Goal: Task Accomplishment & Management: Complete application form

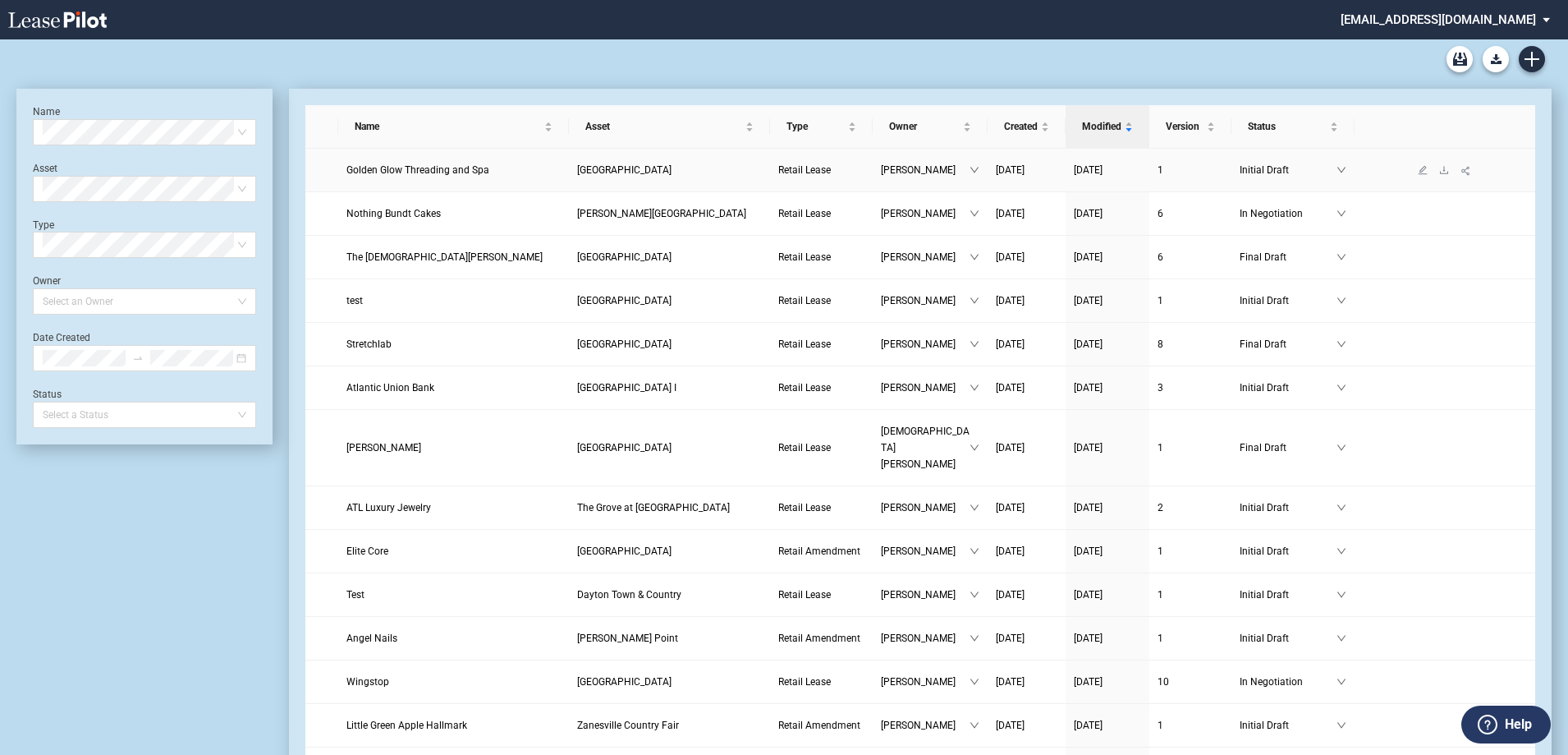
click at [454, 169] on span "Golden Glow Threading and Spa" at bounding box center [417, 170] width 142 height 12
click at [405, 170] on span "Golden Glow Threading and Spa" at bounding box center [417, 170] width 142 height 12
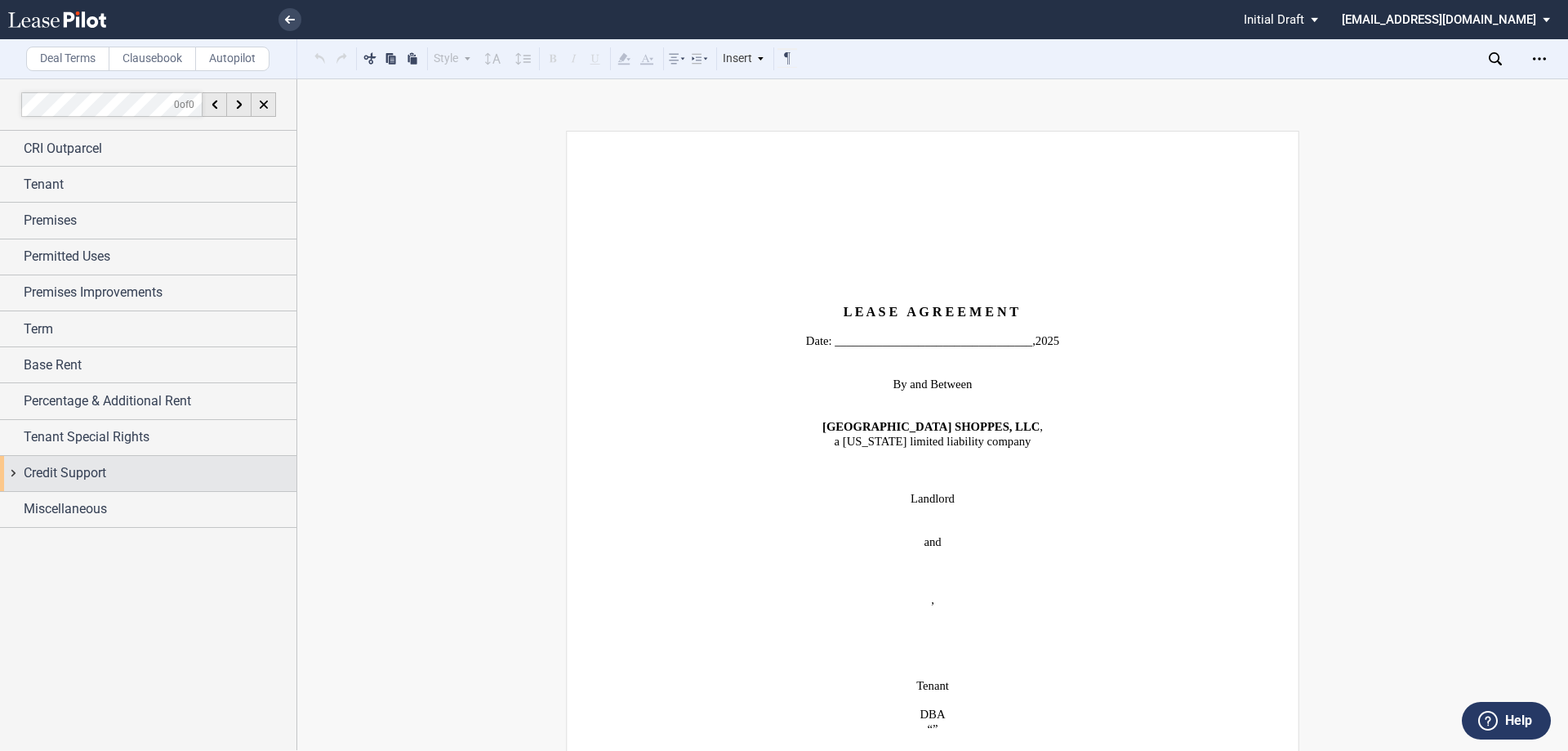
click at [82, 472] on span "Credit Support" at bounding box center [64, 473] width 82 height 20
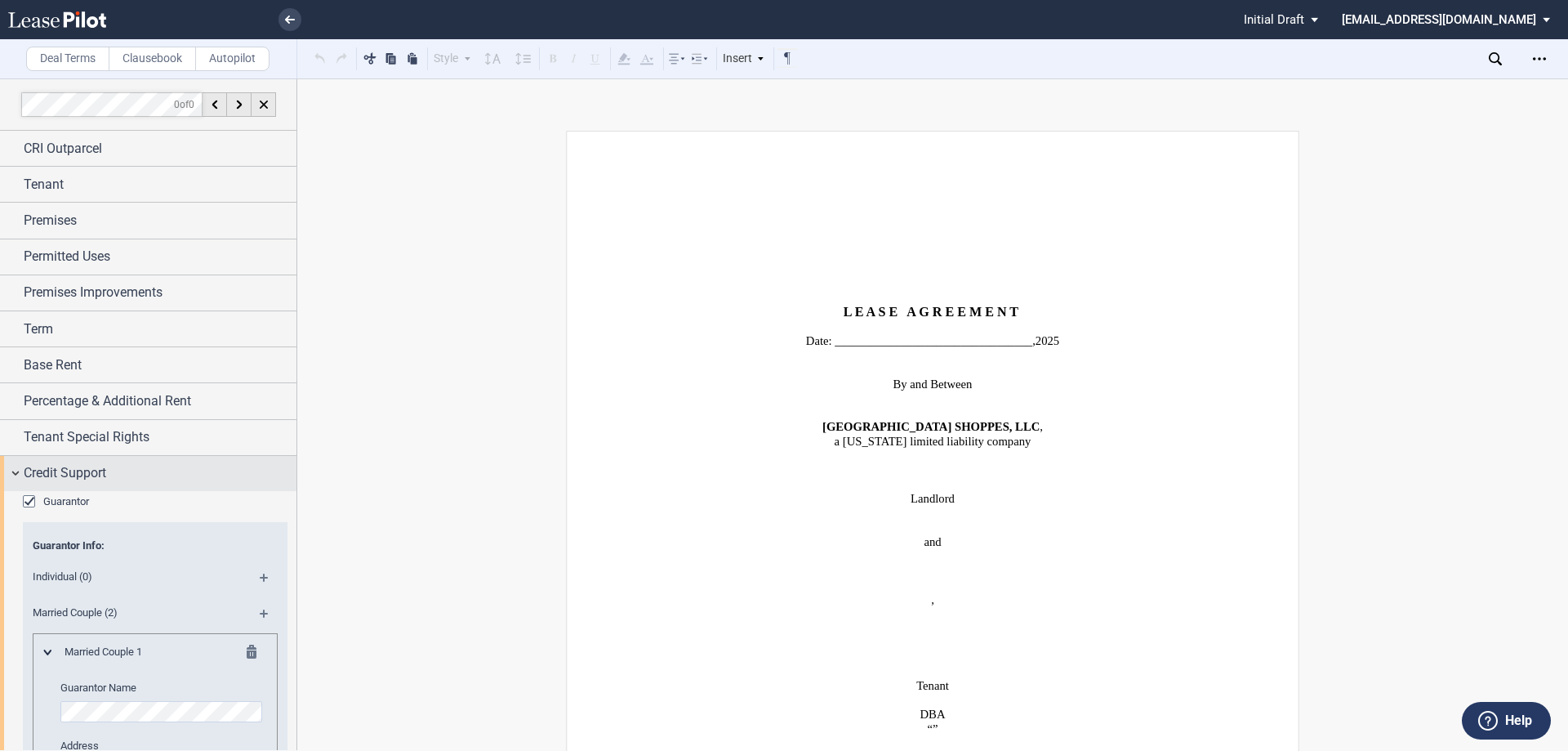
click at [75, 472] on span "Credit Support" at bounding box center [64, 473] width 82 height 20
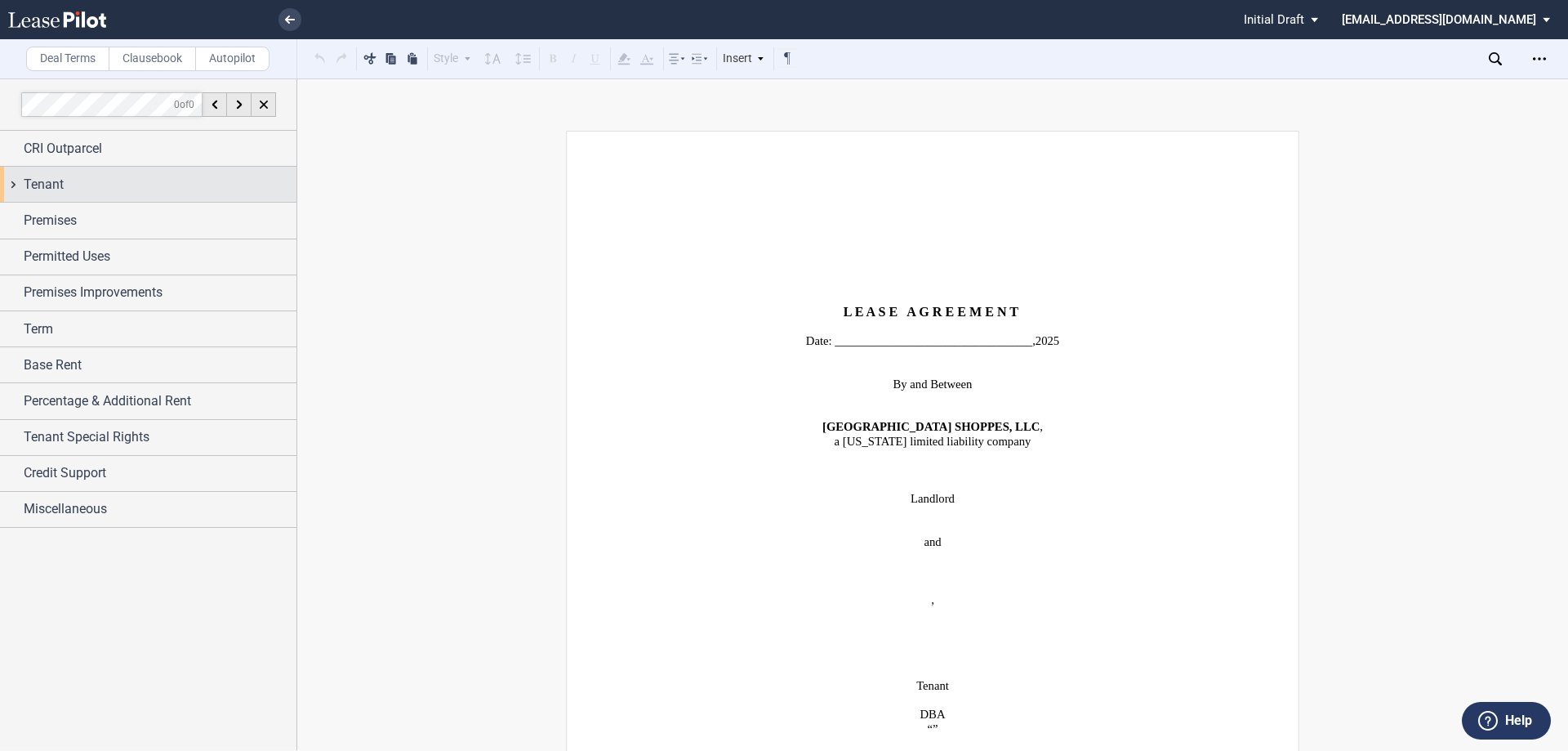
click at [63, 181] on span "Tenant" at bounding box center [43, 185] width 40 height 20
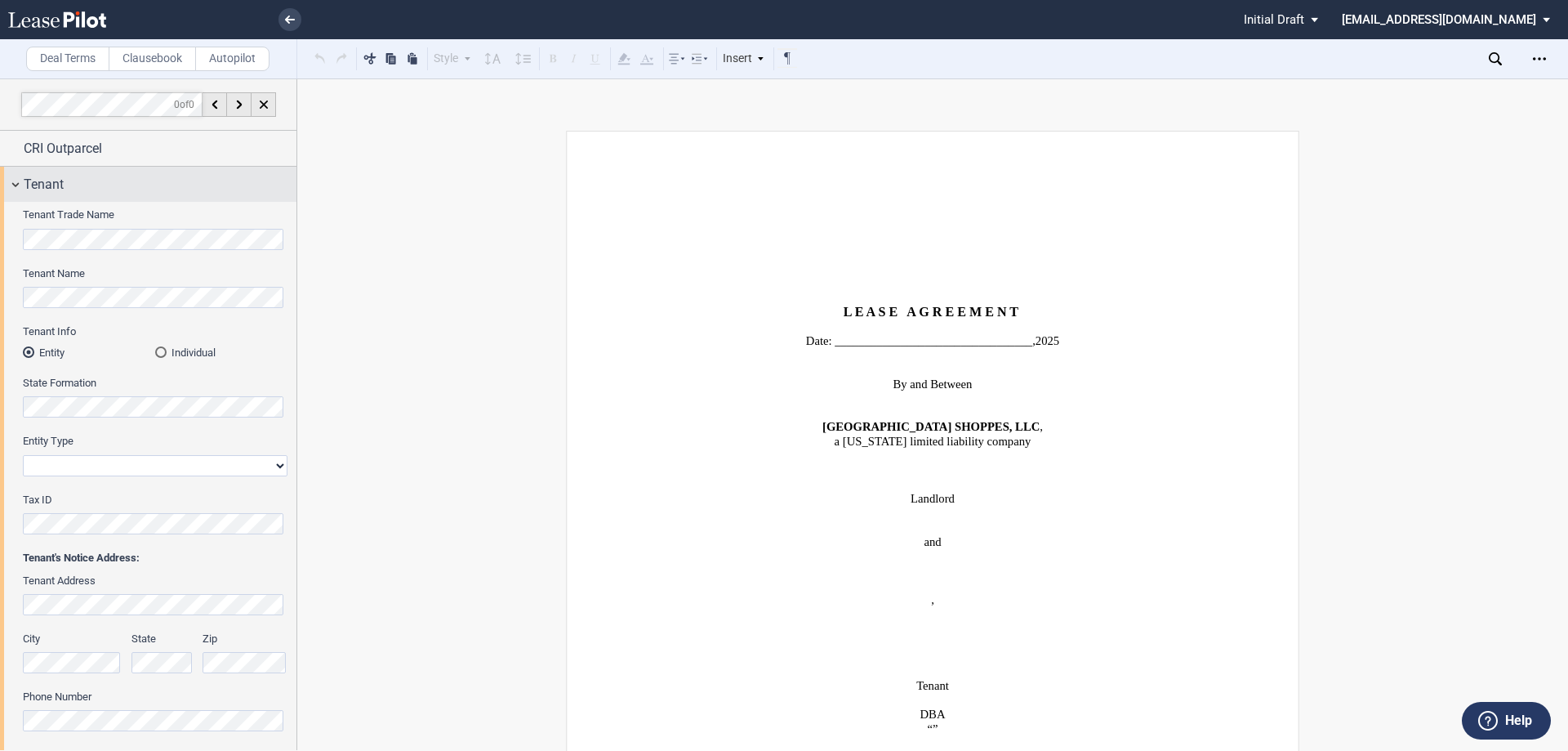
click at [17, 184] on div "Tenant" at bounding box center [148, 184] width 297 height 35
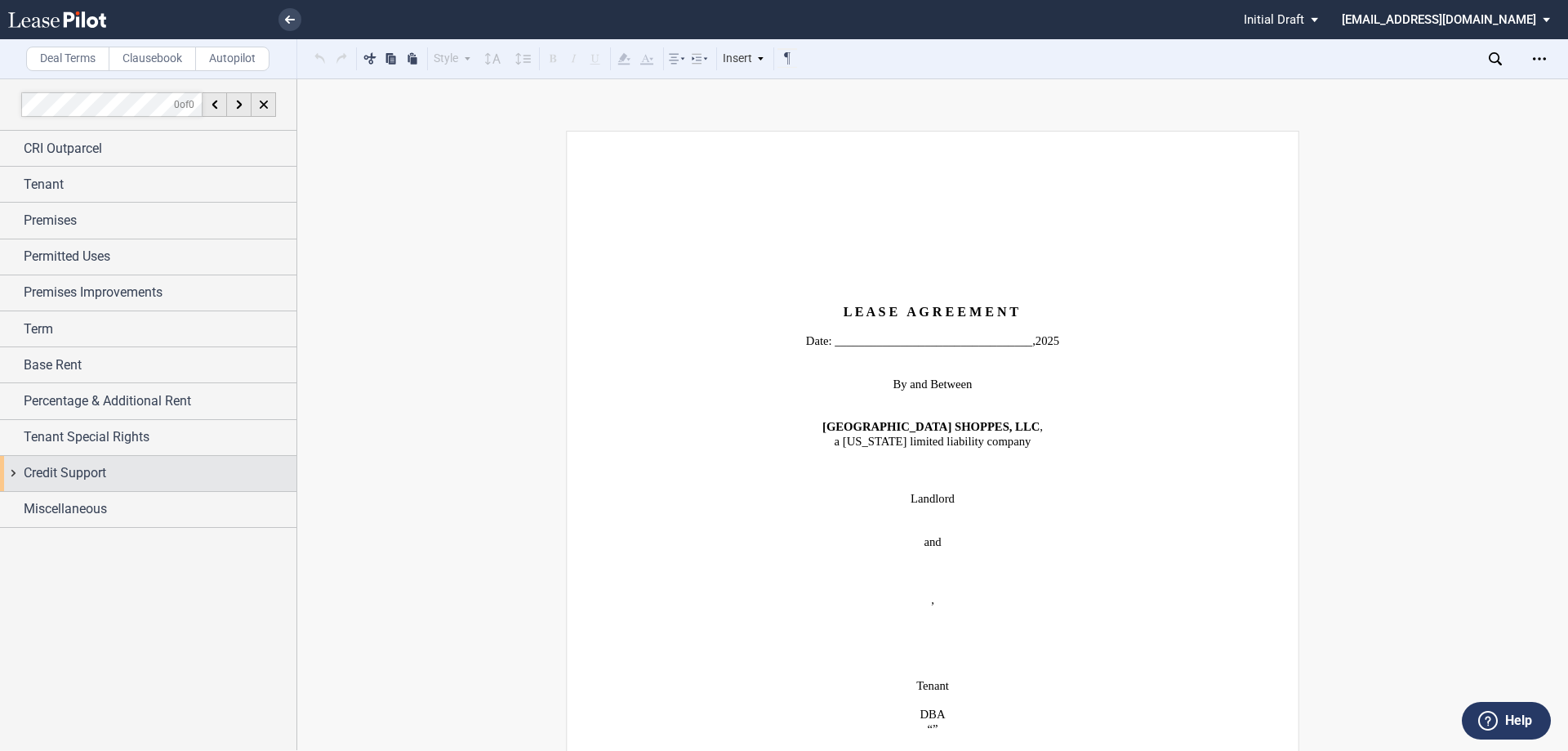
click at [71, 467] on span "Credit Support" at bounding box center [64, 473] width 82 height 20
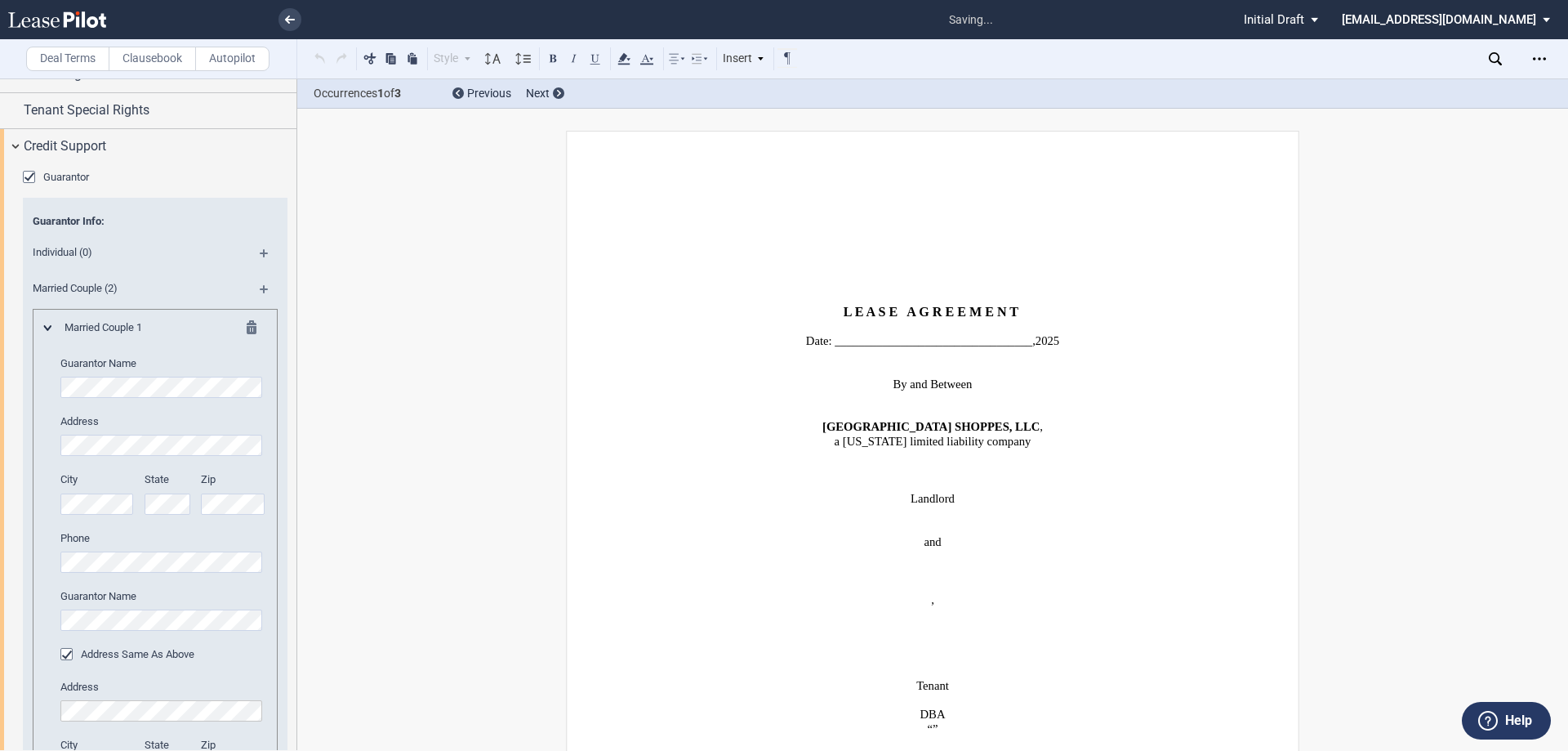
scroll to position [2429, 0]
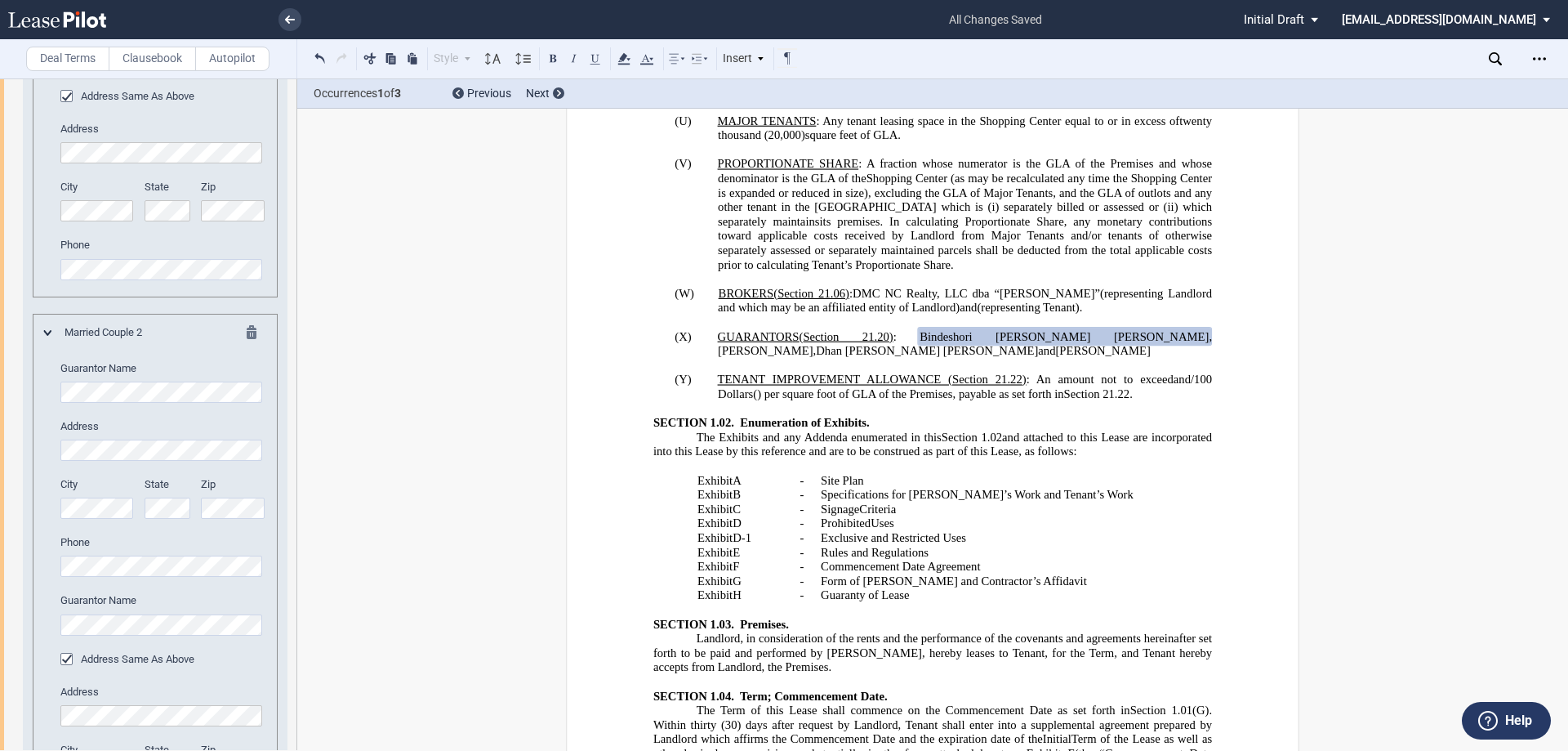
scroll to position [899, 0]
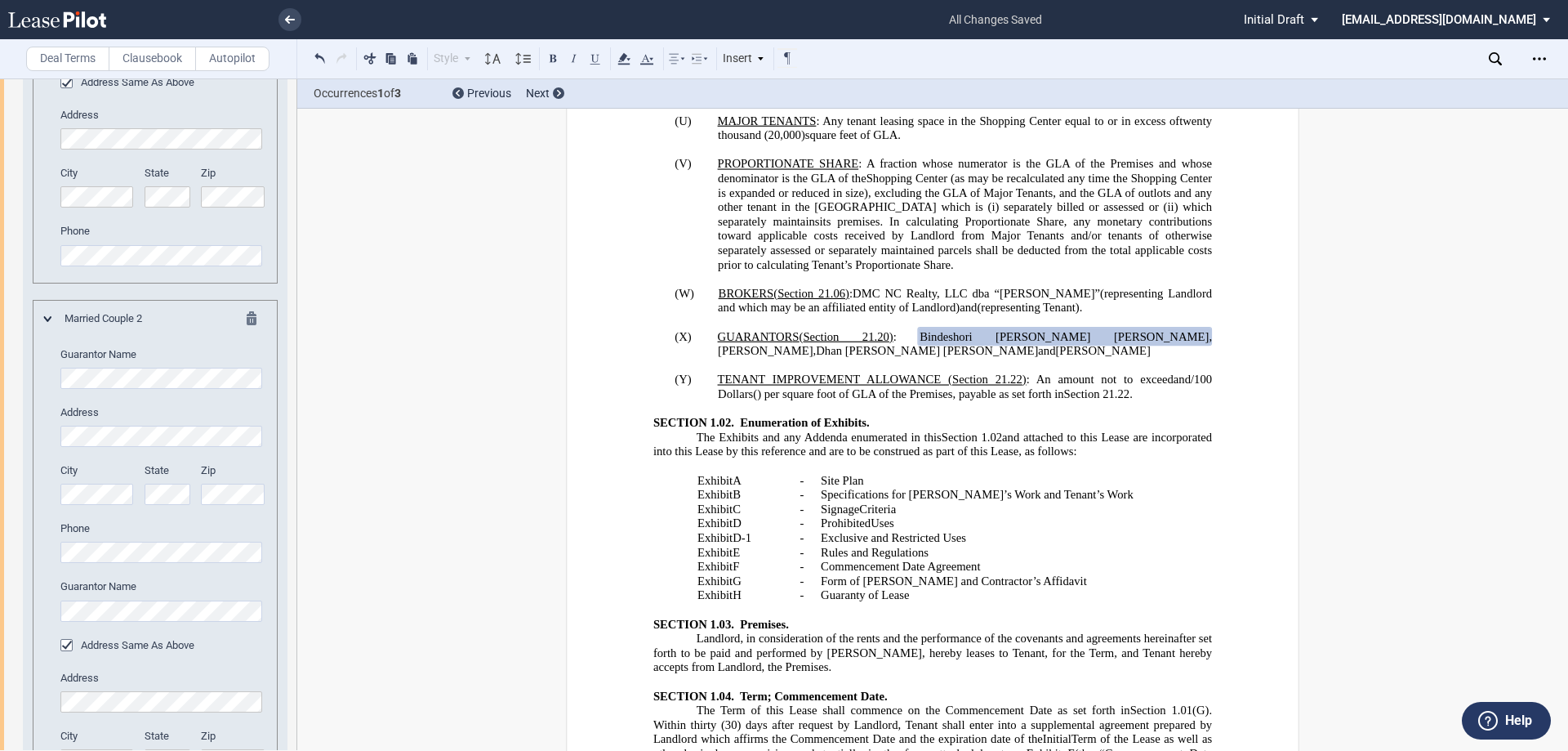
click at [26, 600] on div "Guarantor Info: Individual (0) Married Couple (2) Married Couple 1 Guarantor Na…" at bounding box center [154, 261] width 264 height 1272
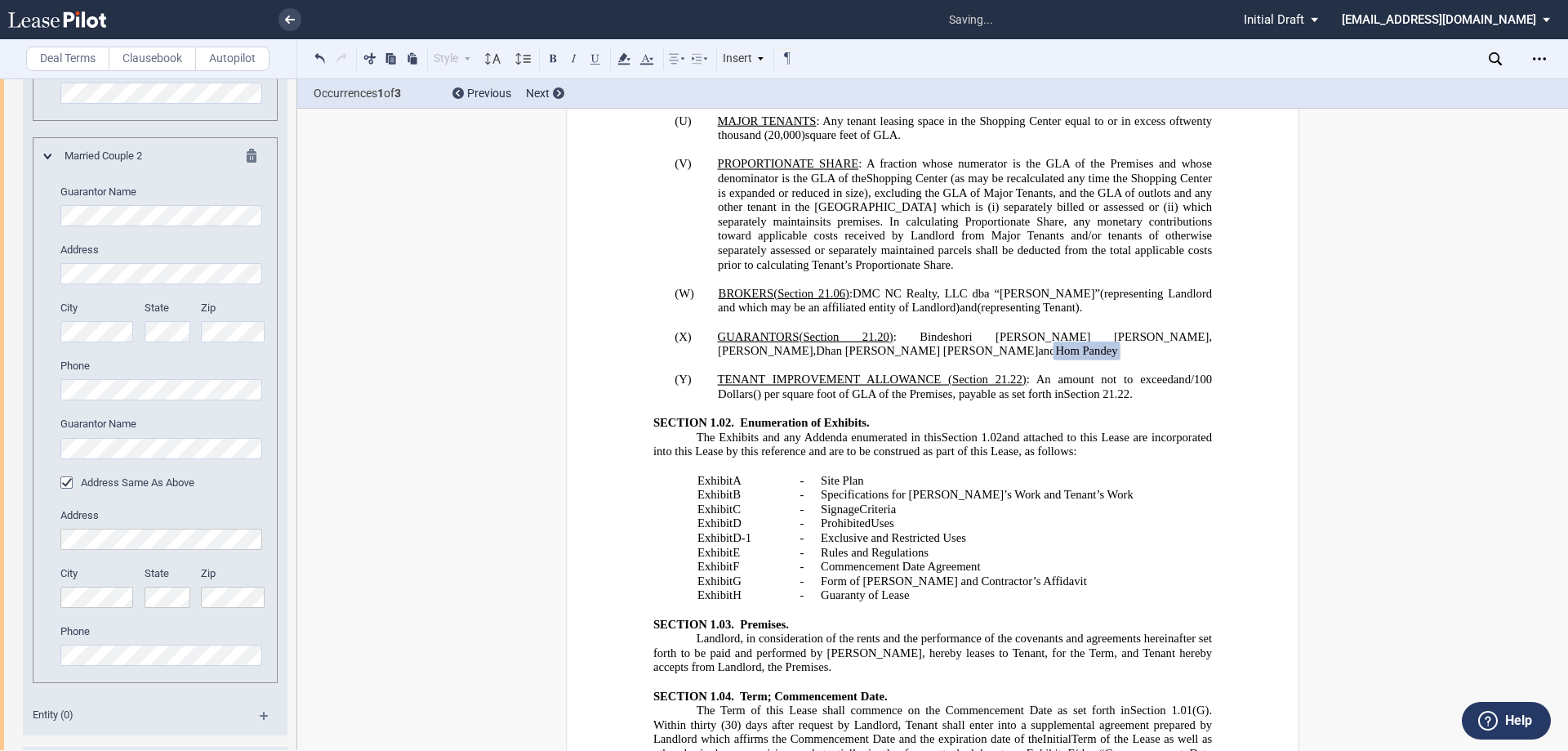
scroll to position [1062, 0]
click at [42, 389] on div "Married Couple 2 Guarantor Name Address City State" at bounding box center [155, 410] width 245 height 547
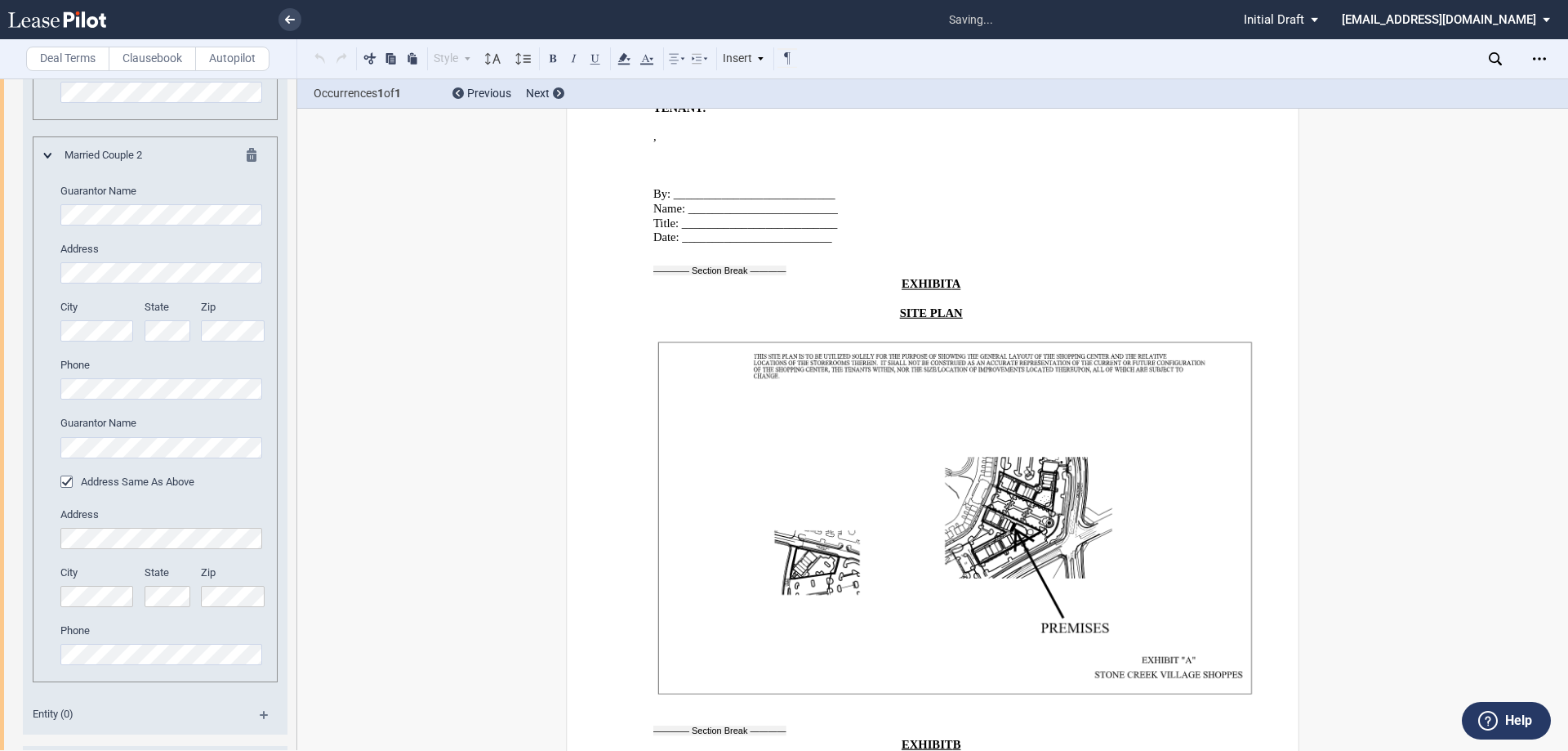
scroll to position [47730, 0]
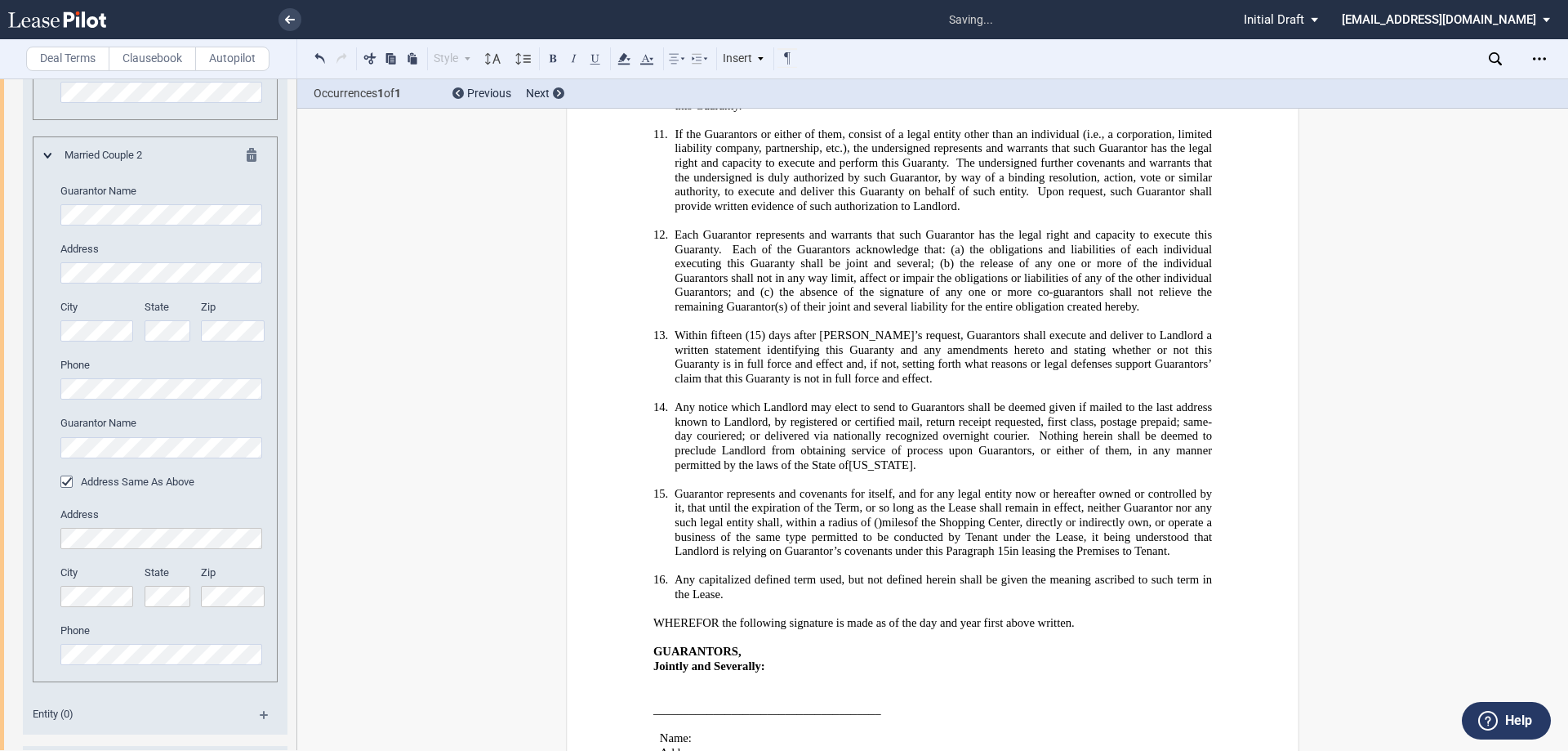
click at [0, 654] on html ".bocls-1{fill:#26354a;fill-rule:evenodd} Loading... × saving... Pending... Pend…" at bounding box center [784, 376] width 1568 height 751
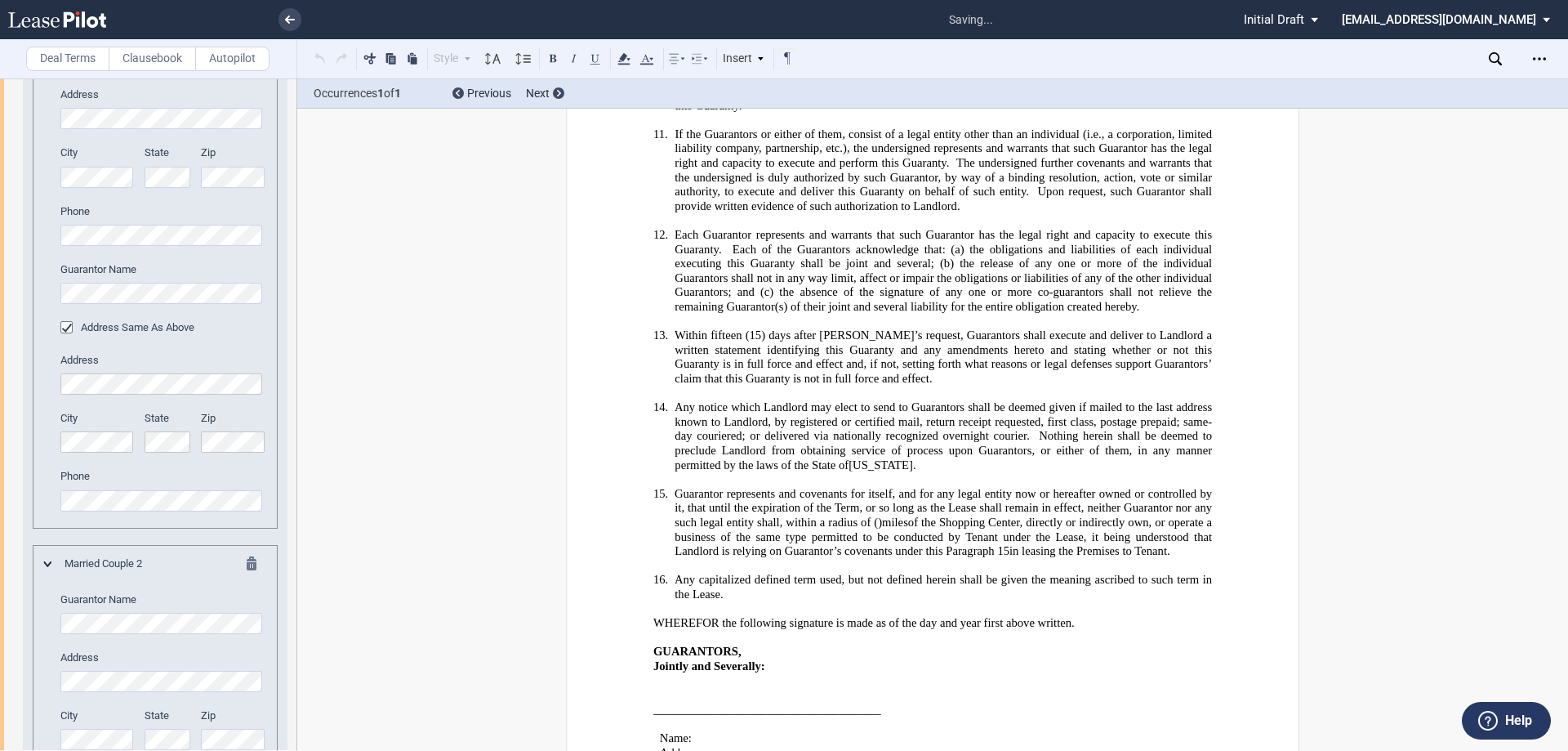
scroll to position [45987, 0]
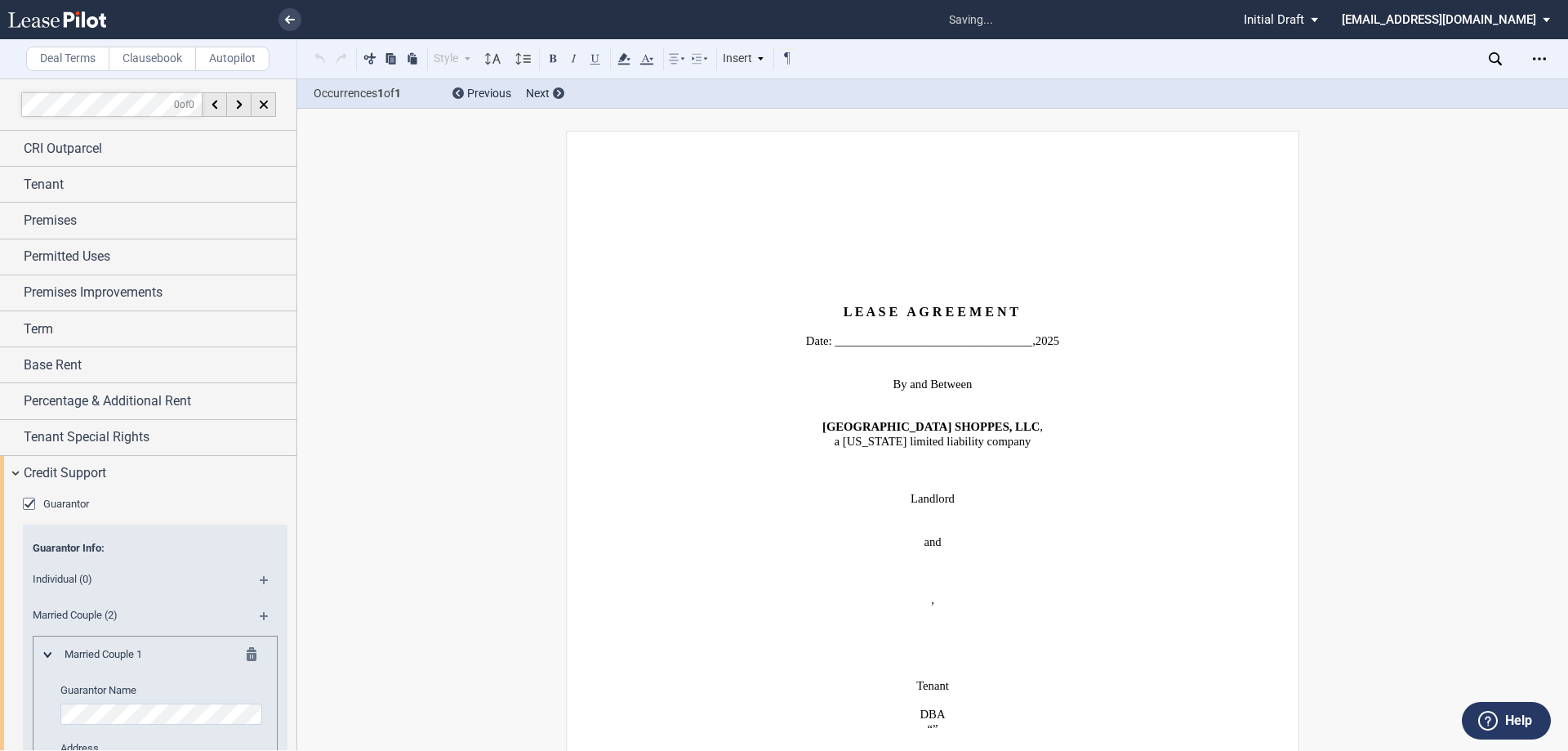
scroll to position [654, 0]
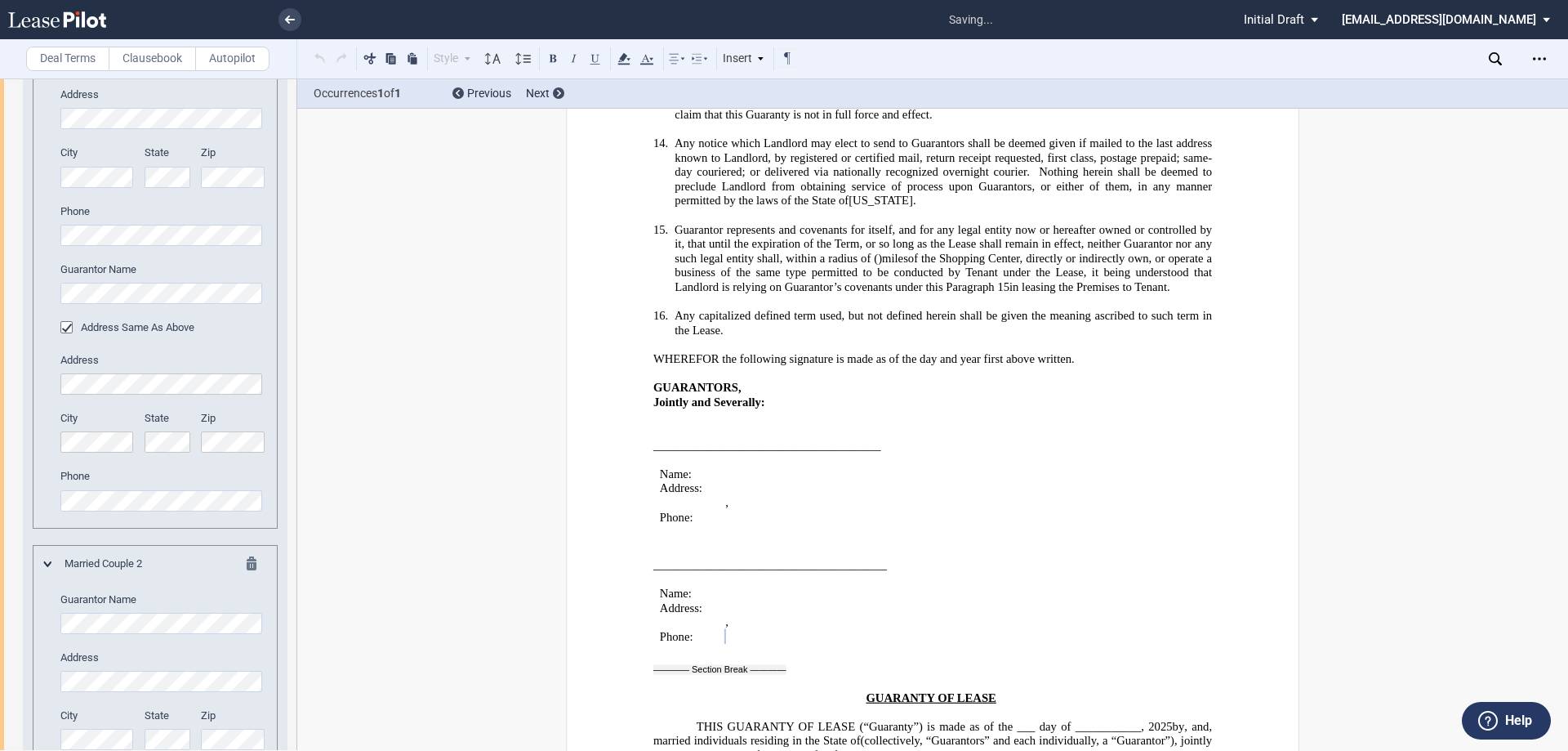
click at [156, 521] on div "Phone" at bounding box center [163, 498] width 226 height 58
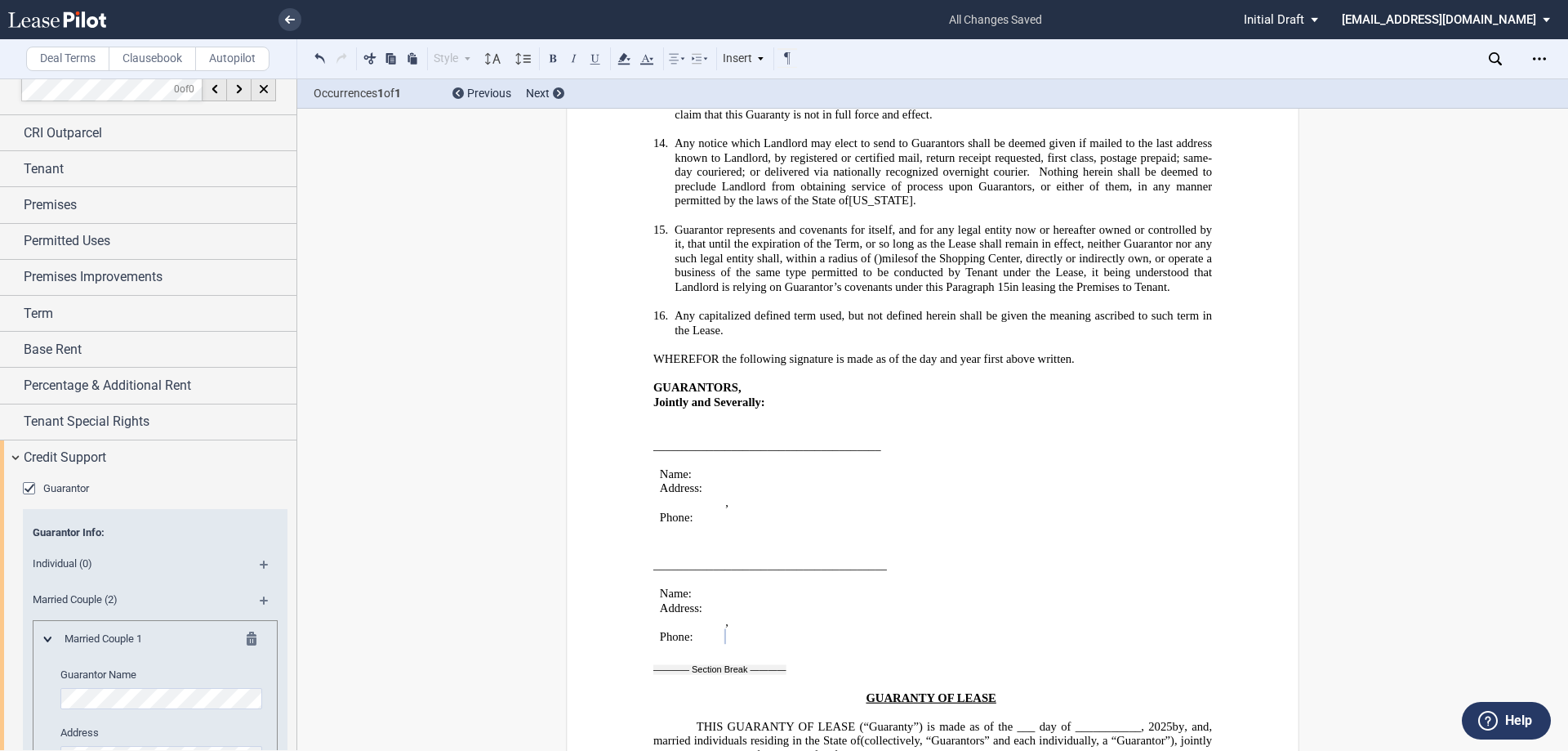
scroll to position [0, 0]
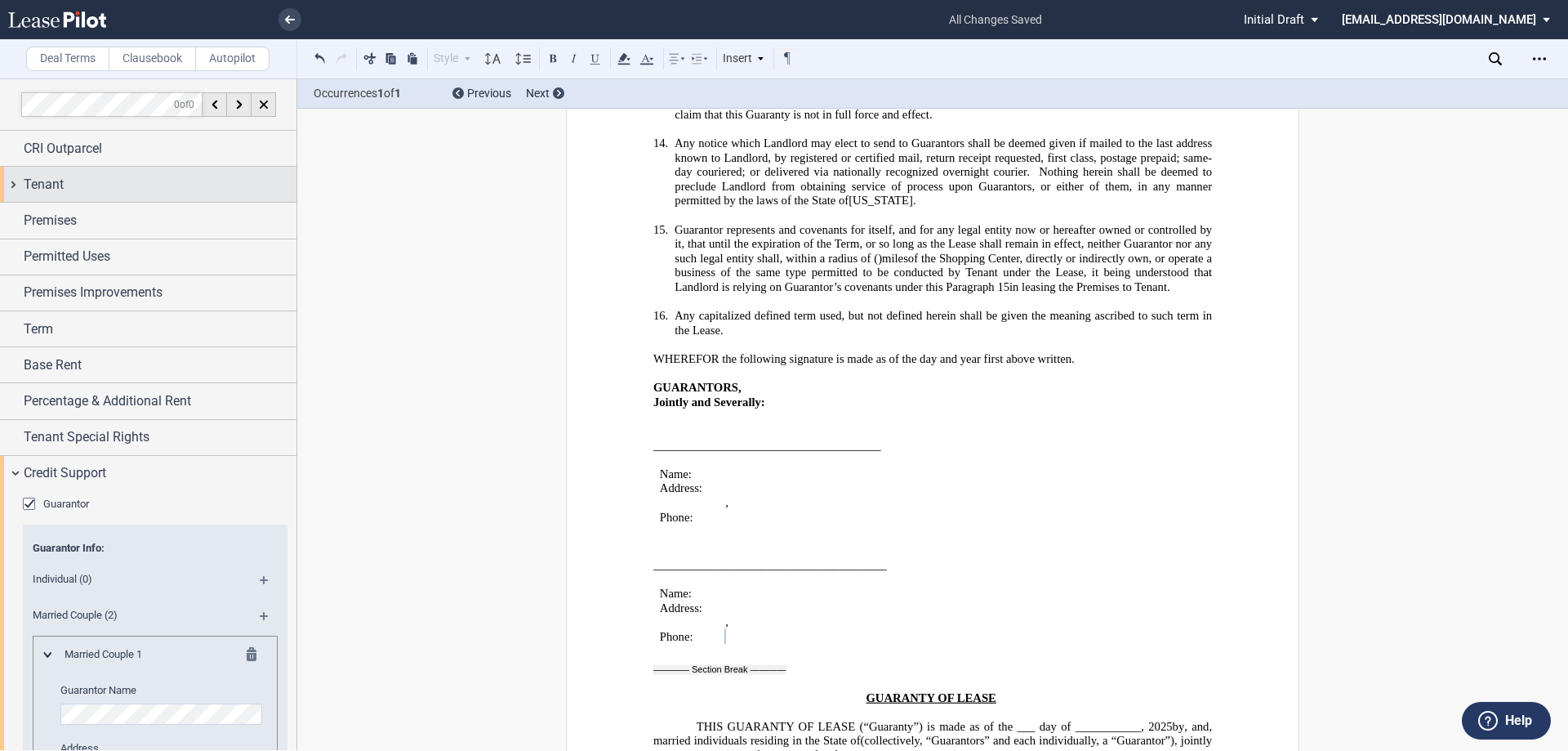
click at [56, 182] on span "Tenant" at bounding box center [43, 185] width 40 height 20
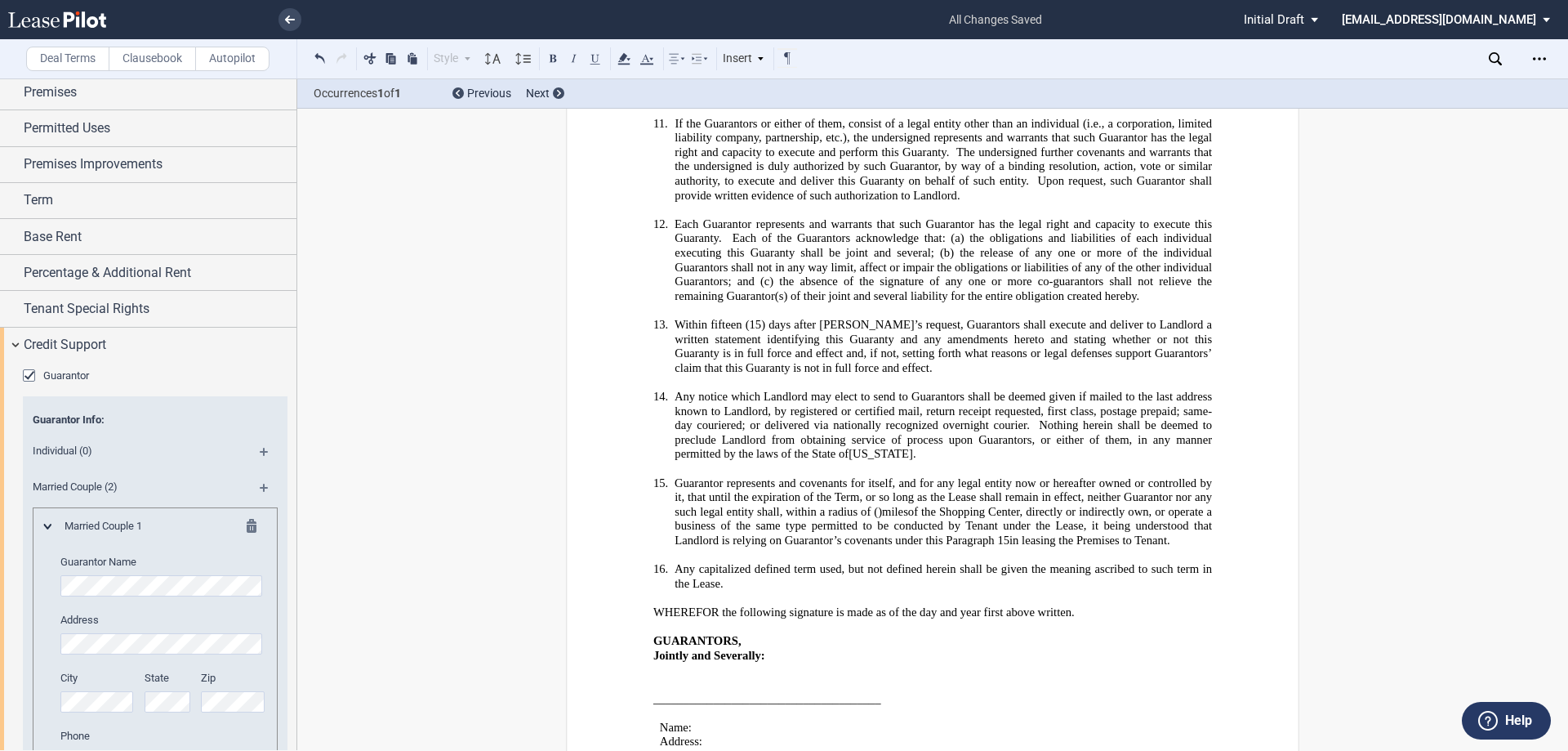
scroll to position [45741, 0]
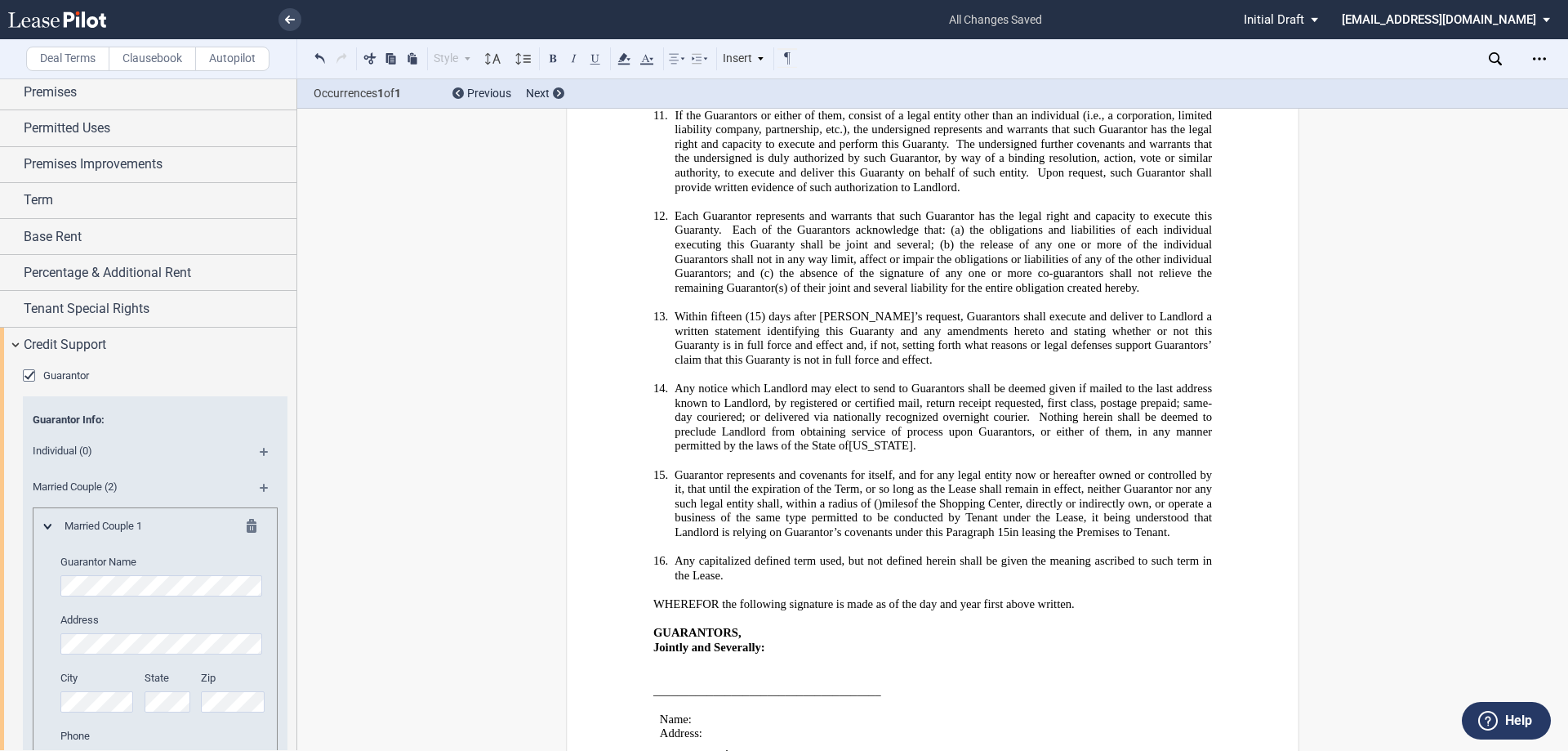
click at [910, 582] on p "﻿" at bounding box center [932, 589] width 558 height 14
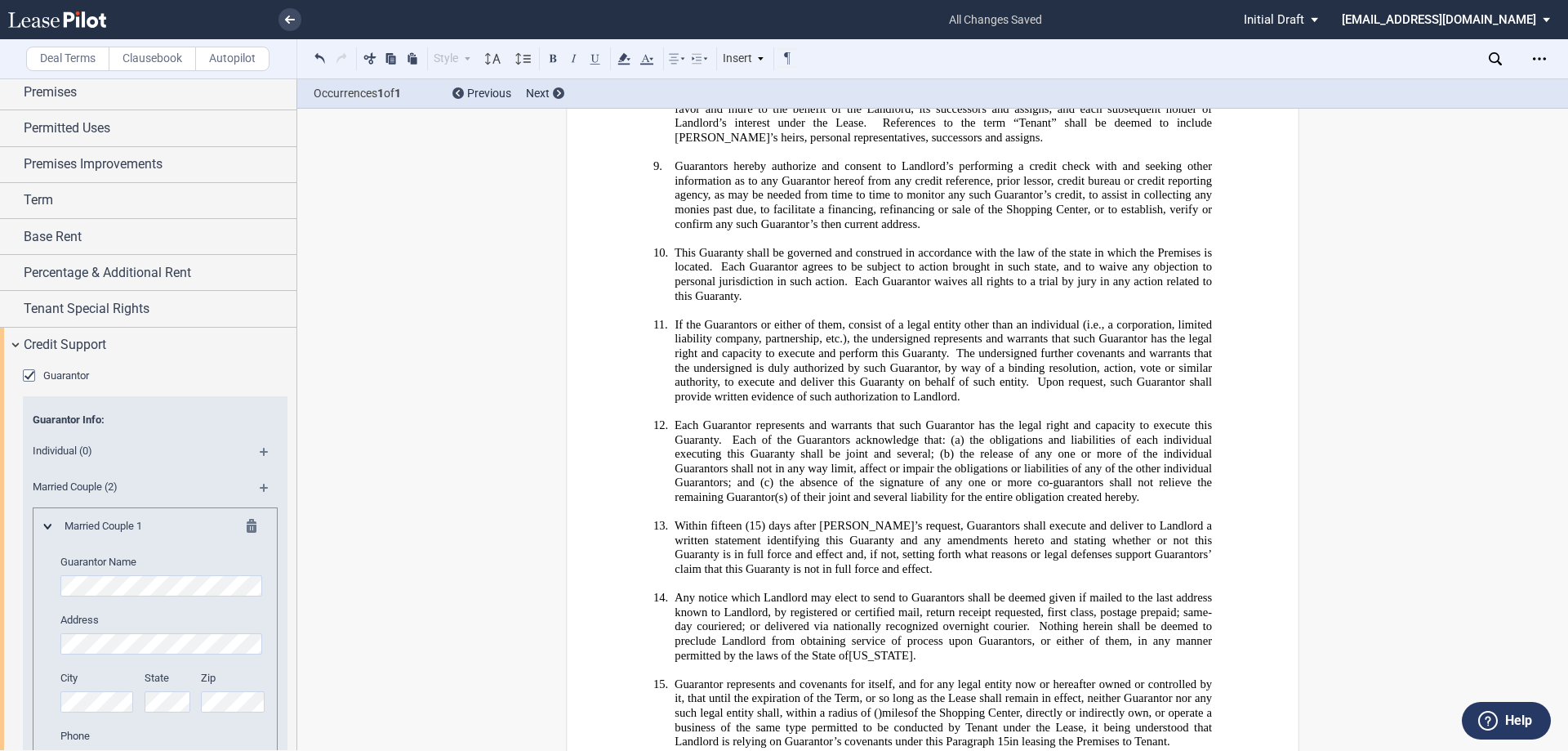
scroll to position [47730, 0]
